Goal: Task Accomplishment & Management: Complete application form

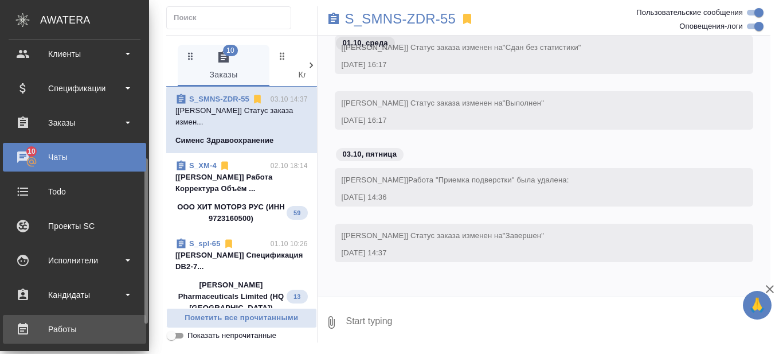
scroll to position [115, 0]
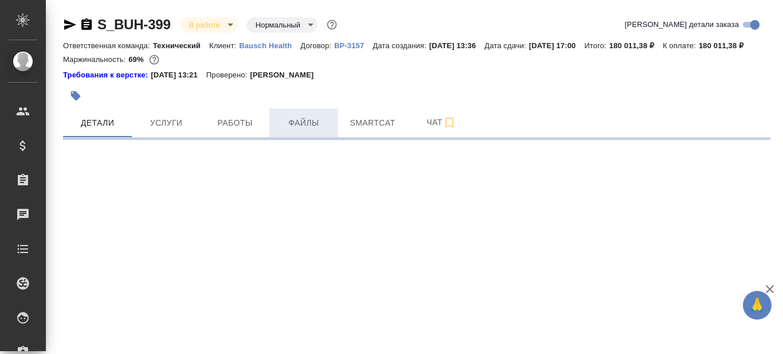
select select "RU"
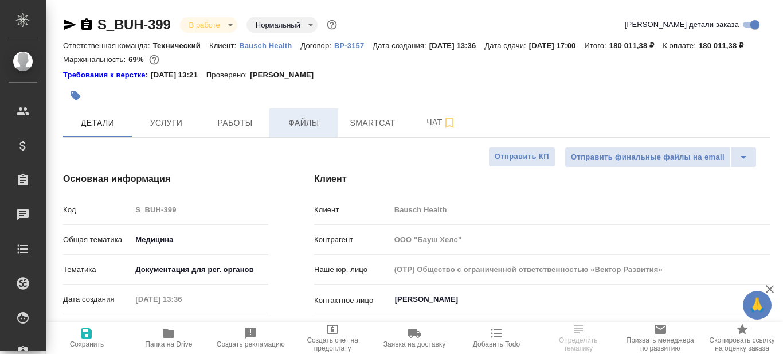
type textarea "x"
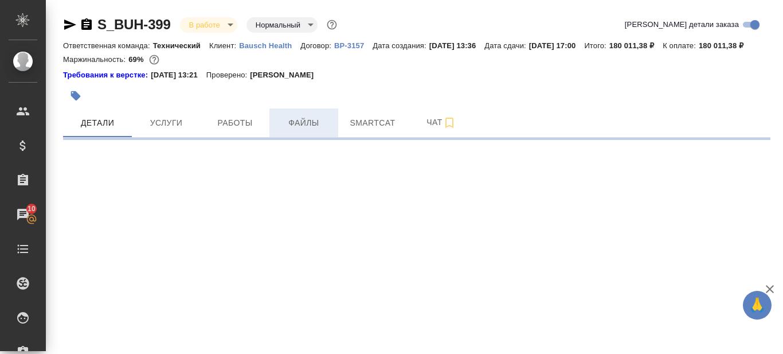
select select "RU"
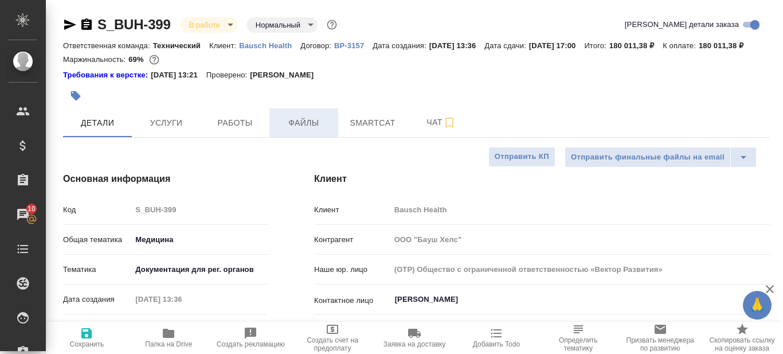
type textarea "x"
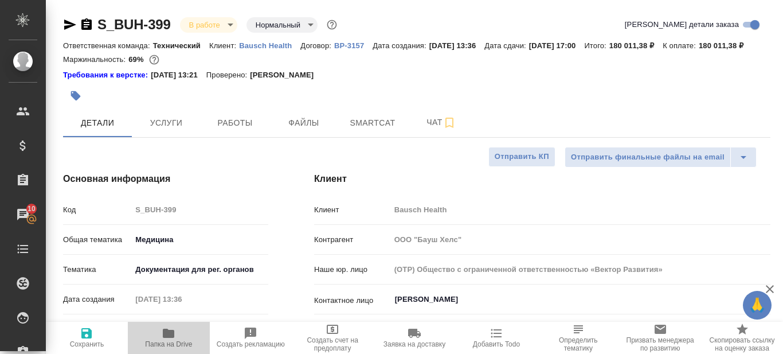
click at [165, 339] on icon "button" at bounding box center [169, 333] width 14 height 14
type textarea "x"
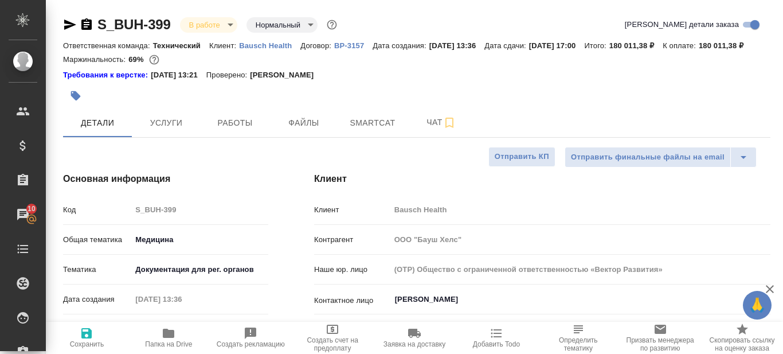
type textarea "x"
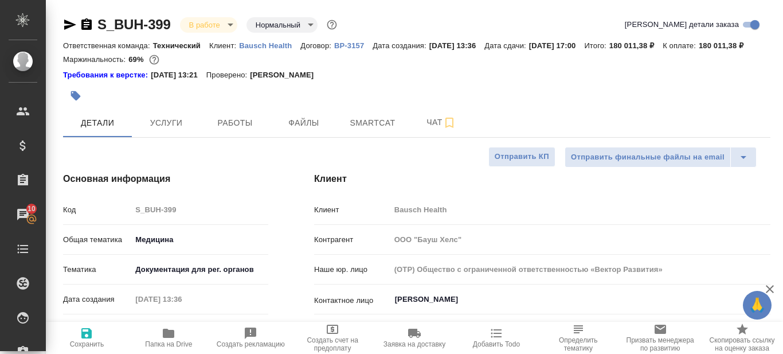
type textarea "x"
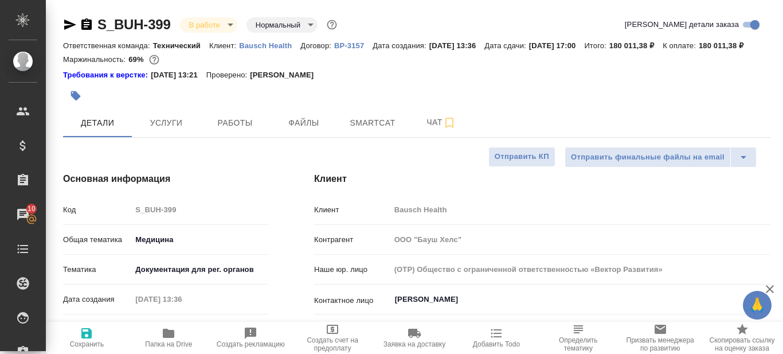
type textarea "x"
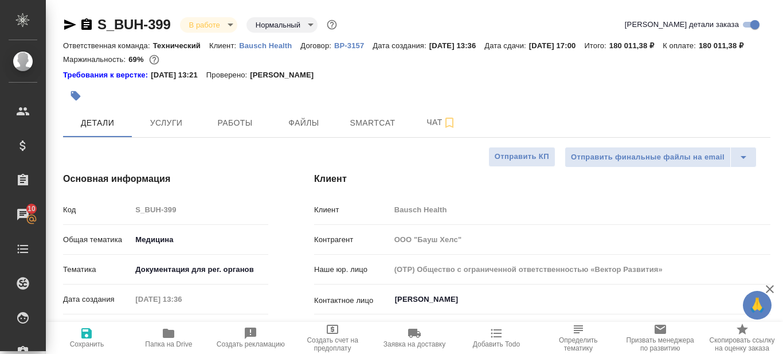
type textarea "x"
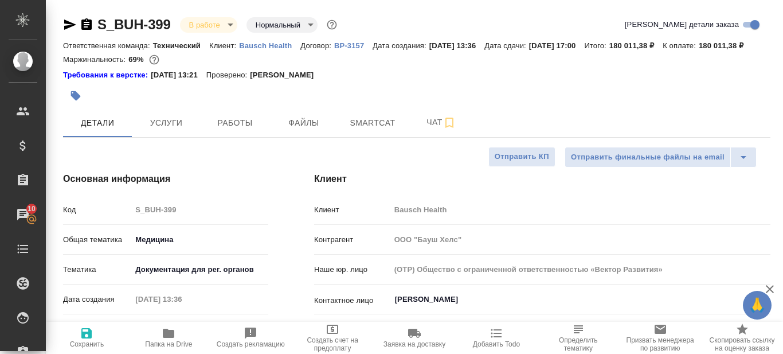
type textarea "x"
